Goal: Task Accomplishment & Management: Use online tool/utility

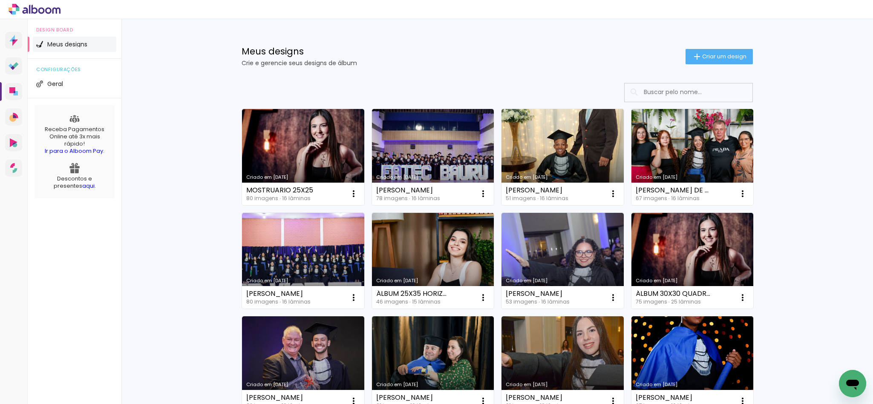
paste input "EZEQUIEL GARCIA"
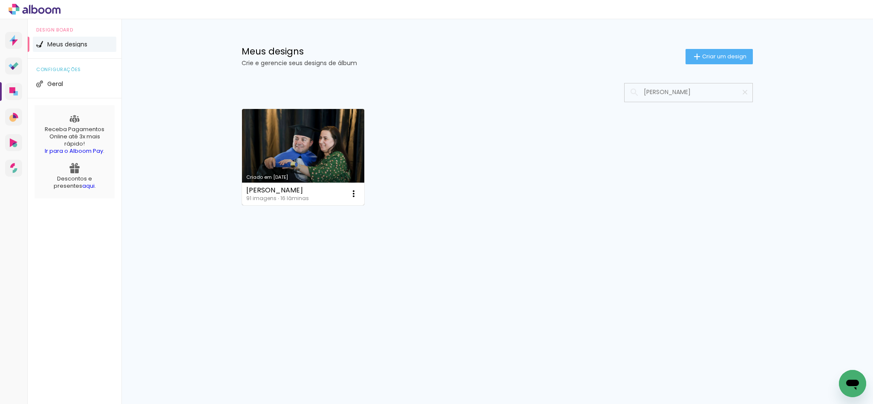
type input "EZEQUIEL GARCIA"
type paper-input "EZEQUIEL GARCIA"
click at [316, 158] on link "Criado em 14/08/25" at bounding box center [303, 157] width 122 height 96
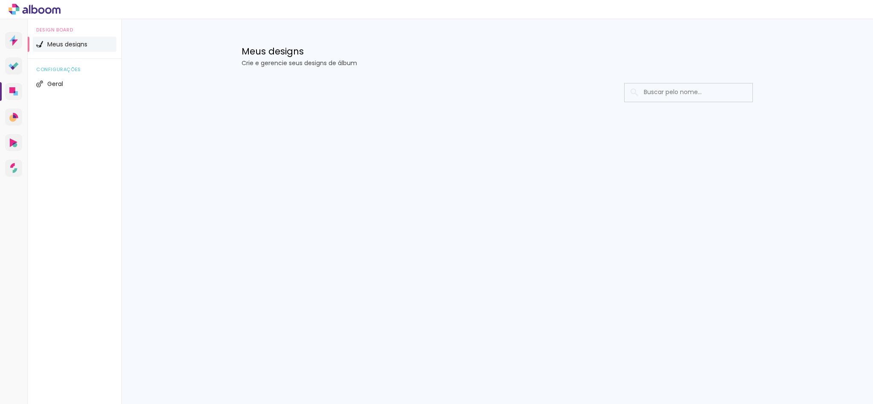
click at [652, 95] on input at bounding box center [699, 92] width 121 height 17
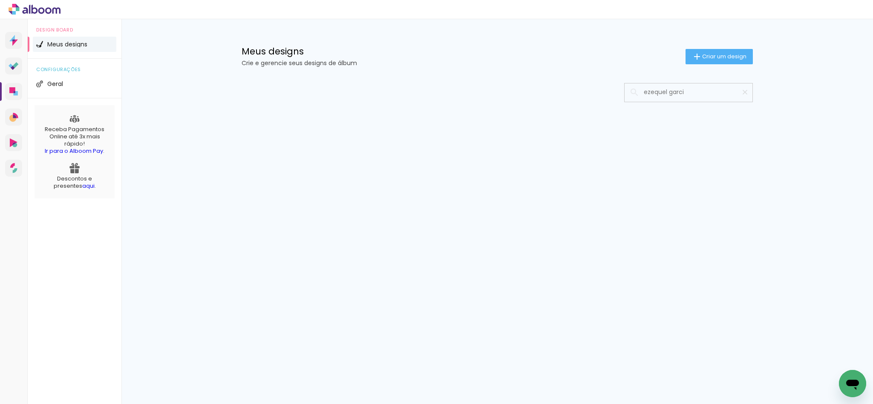
type input "ezequel garci"
type paper-input "ezequel garci"
click at [662, 91] on input "ezequel garci" at bounding box center [692, 92] width 107 height 17
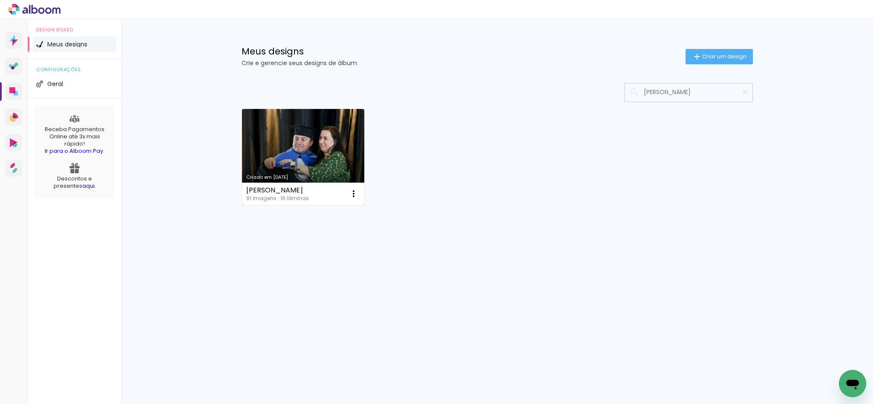
type input "[PERSON_NAME]"
type paper-input "[PERSON_NAME]"
drag, startPoint x: 290, startPoint y: 176, endPoint x: 288, endPoint y: 170, distance: 5.5
click at [289, 175] on div "Criado em 14/08/25" at bounding box center [303, 177] width 114 height 5
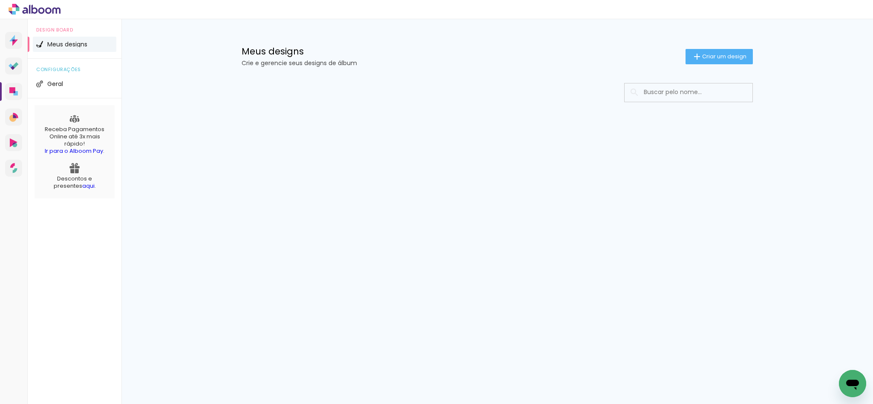
click at [676, 93] on input at bounding box center [699, 92] width 121 height 17
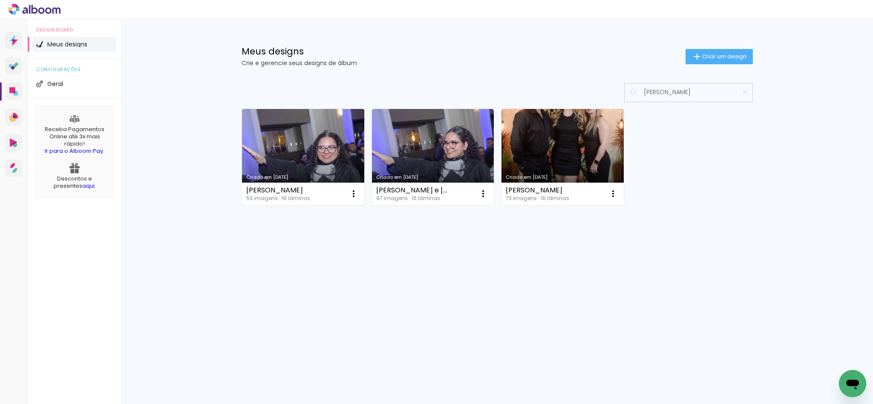
type input "[PERSON_NAME]"
type paper-input "ana laura pe"
click at [320, 160] on link "Criado em 15/08/25" at bounding box center [303, 157] width 122 height 96
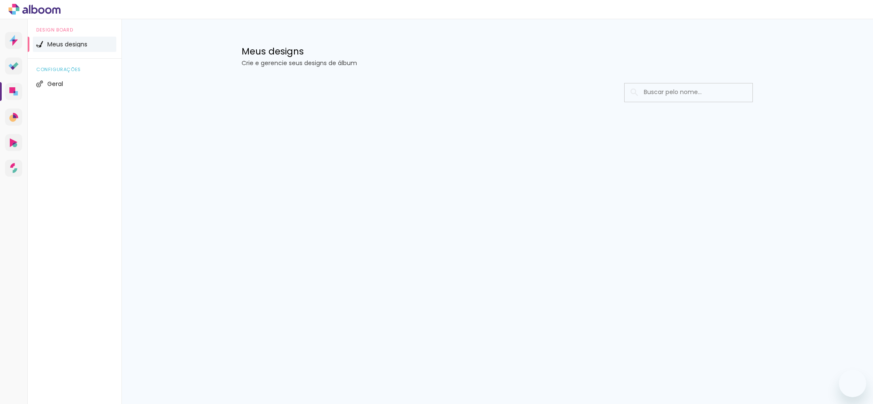
click at [694, 91] on input at bounding box center [699, 92] width 121 height 17
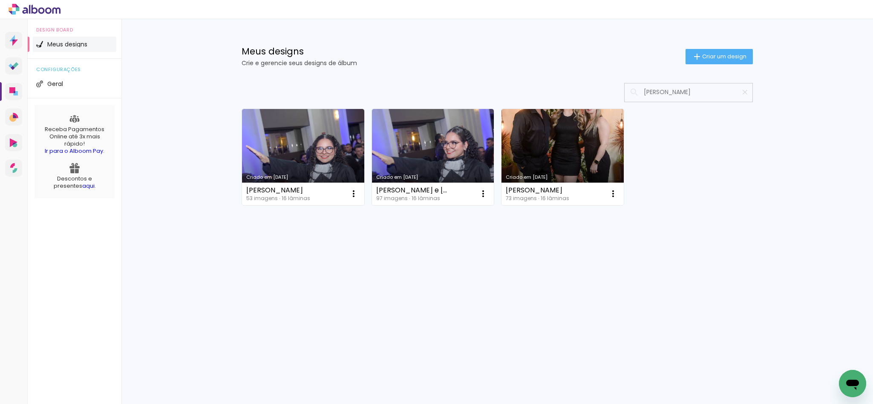
type input "[PERSON_NAME]"
type paper-input "[PERSON_NAME]"
drag, startPoint x: 700, startPoint y: 89, endPoint x: 731, endPoint y: 91, distance: 31.2
click at [731, 91] on input "ana laura pe" at bounding box center [692, 92] width 107 height 17
click at [294, 147] on link "Criado em [DATE]" at bounding box center [303, 157] width 122 height 96
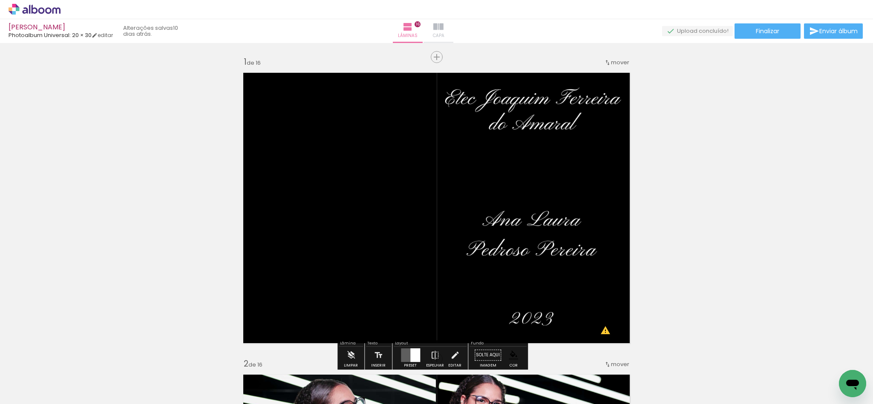
click at [443, 30] on iron-icon at bounding box center [438, 27] width 10 height 10
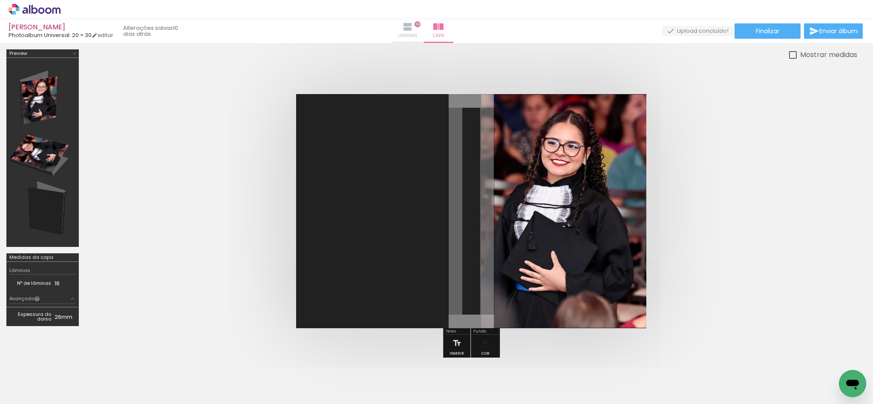
click at [423, 31] on paper-button "Lâminas 16" at bounding box center [408, 31] width 30 height 24
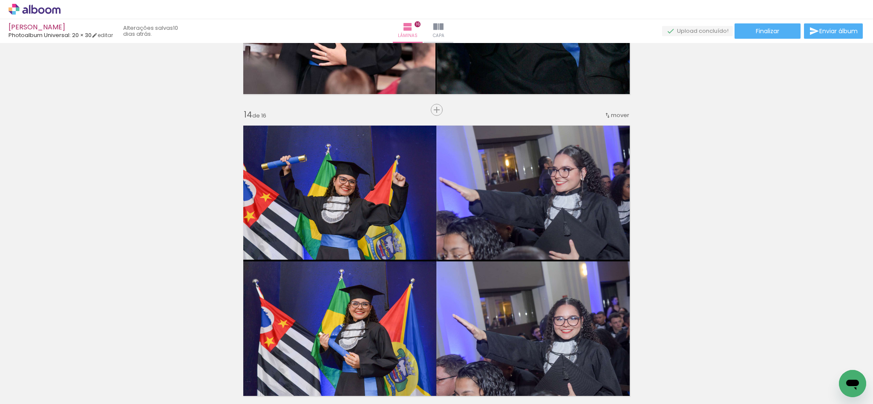
scroll to position [3770, 0]
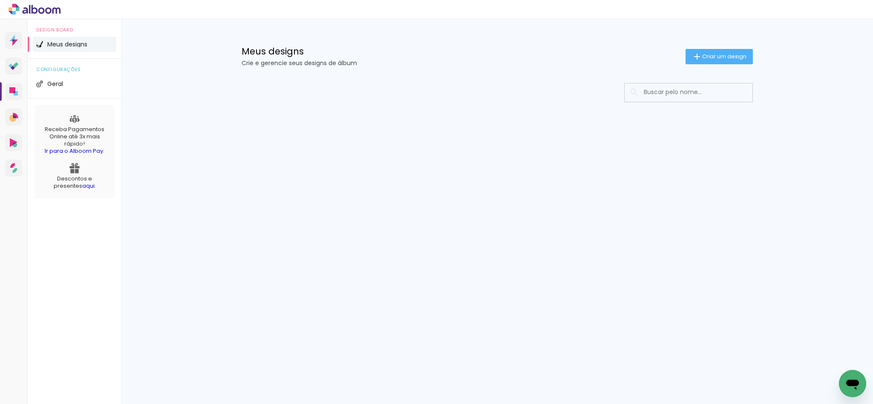
click at [713, 92] on input at bounding box center [699, 92] width 121 height 17
paste paper-input "[PERSON_NAME]"
type input "[PERSON_NAME]"
type paper-input "[PERSON_NAME]"
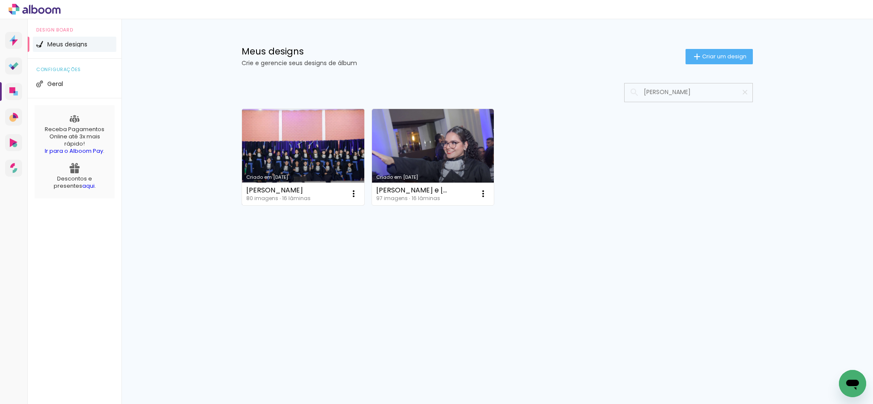
click at [291, 161] on link "Criado em [DATE]" at bounding box center [303, 157] width 122 height 96
